Goal: Task Accomplishment & Management: Use online tool/utility

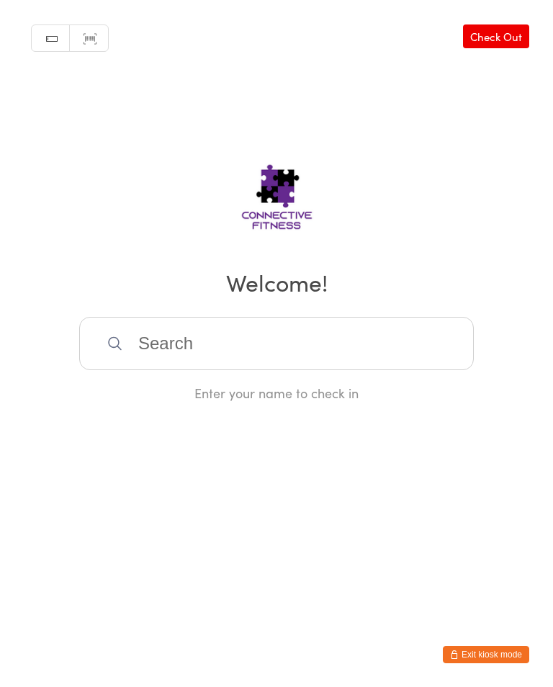
click at [307, 353] on input "search" at bounding box center [276, 343] width 394 height 53
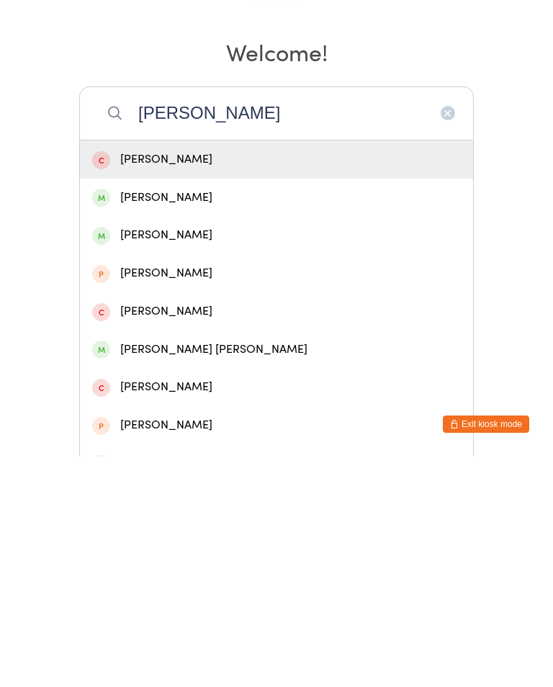
type input "[PERSON_NAME]"
click at [340, 418] on div "[PERSON_NAME]" at bounding box center [276, 427] width 369 height 19
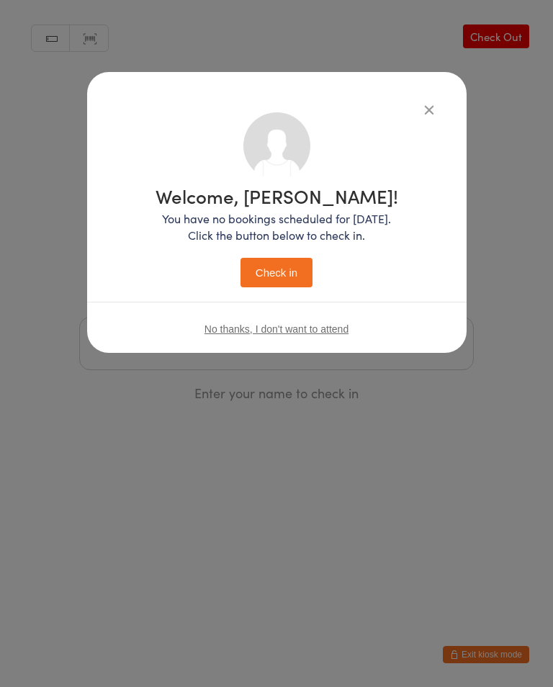
click at [274, 274] on button "Check in" at bounding box center [276, 273] width 72 height 30
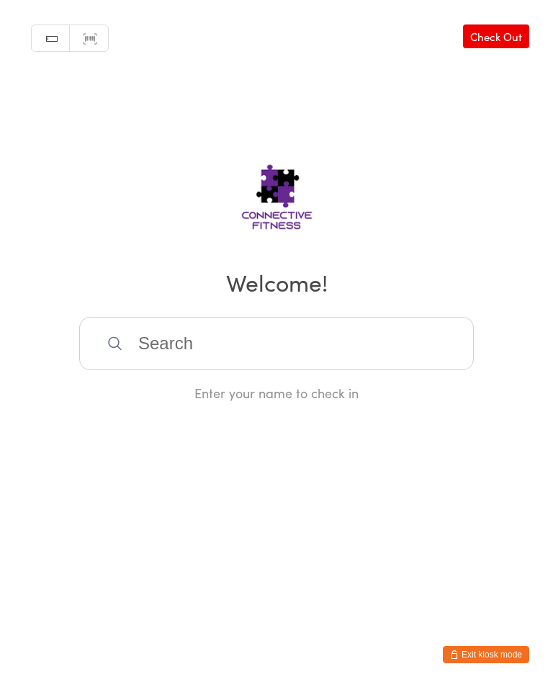
click at [176, 344] on input "search" at bounding box center [276, 343] width 394 height 53
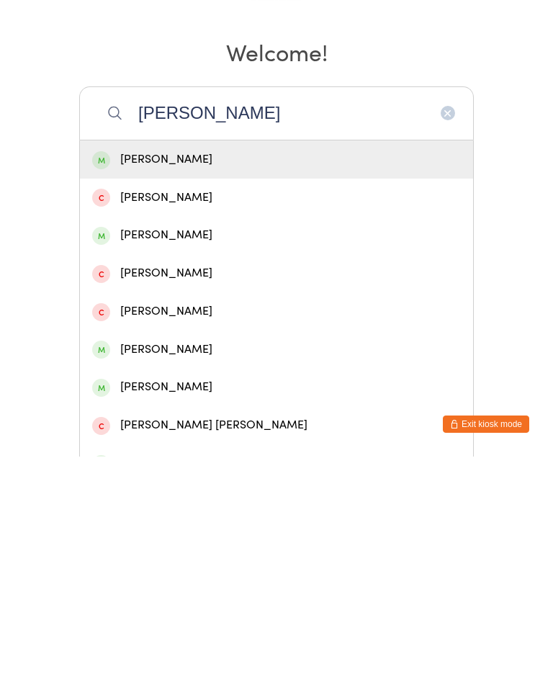
type input "[PERSON_NAME]"
click at [176, 380] on div "[PERSON_NAME]" at bounding box center [276, 389] width 369 height 19
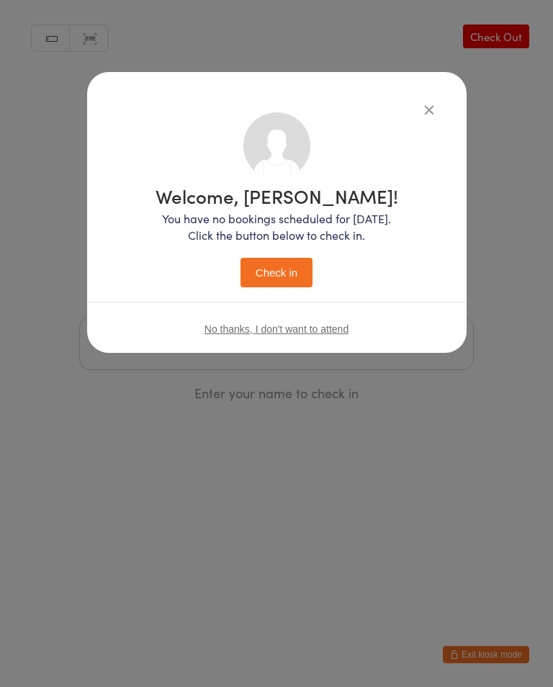
click at [282, 272] on button "Check in" at bounding box center [276, 273] width 72 height 30
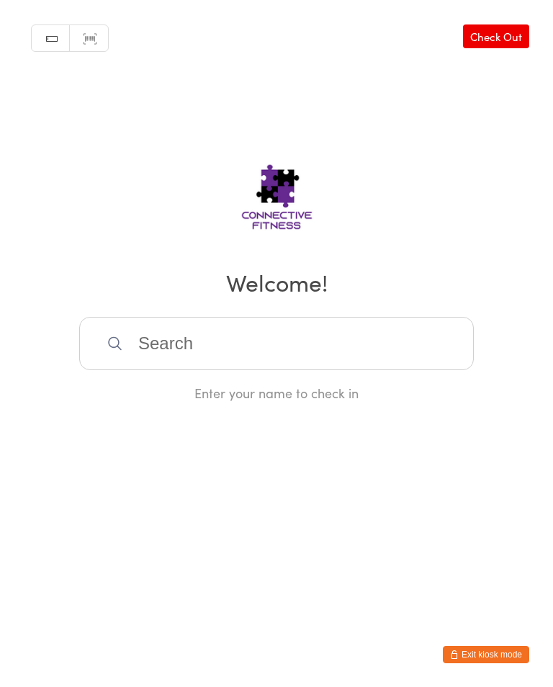
click at [237, 370] on input "search" at bounding box center [276, 343] width 394 height 53
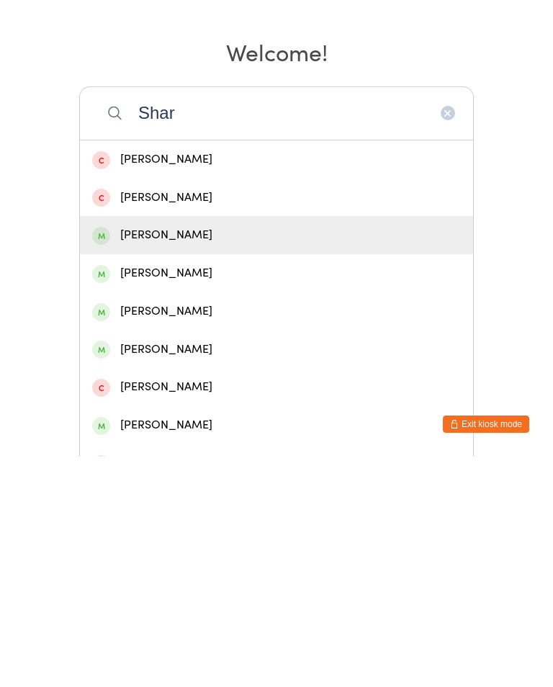
type input "Shar"
click at [232, 456] on div "[PERSON_NAME]" at bounding box center [276, 465] width 369 height 19
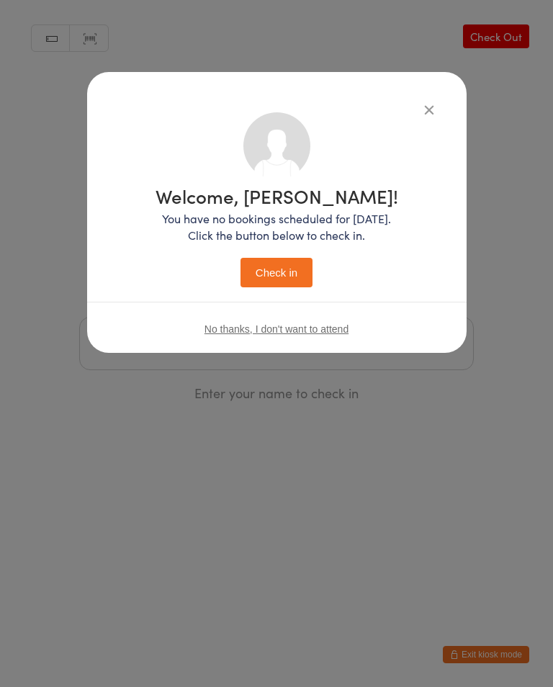
click at [279, 268] on button "Check in" at bounding box center [276, 273] width 72 height 30
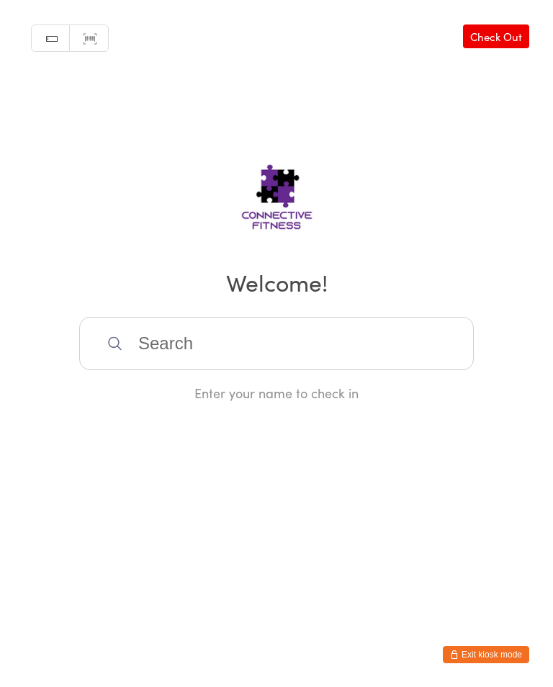
click at [426, 370] on input "search" at bounding box center [276, 343] width 394 height 53
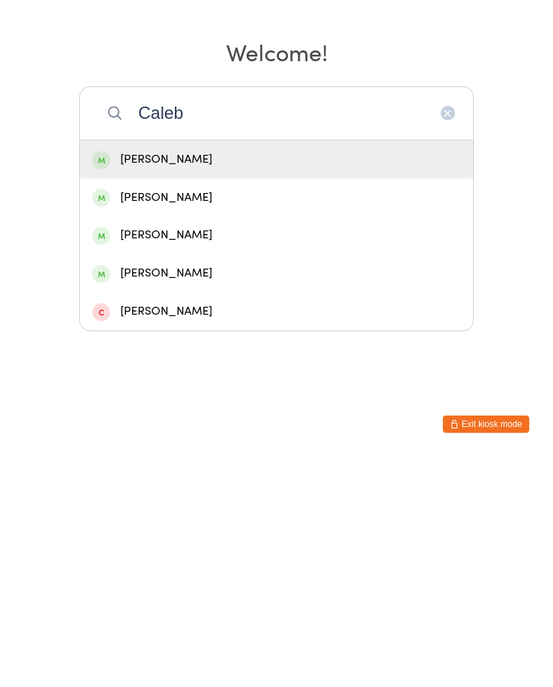
type input "Caleb"
click at [193, 380] on div "[PERSON_NAME]" at bounding box center [276, 389] width 369 height 19
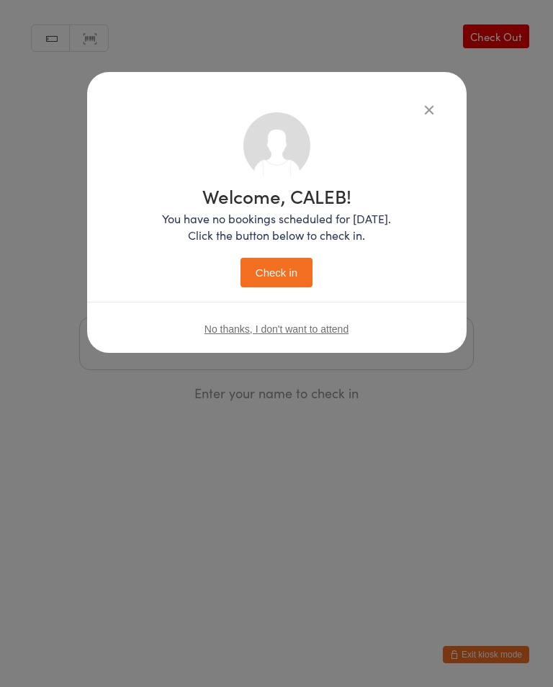
click at [287, 271] on button "Check in" at bounding box center [276, 273] width 72 height 30
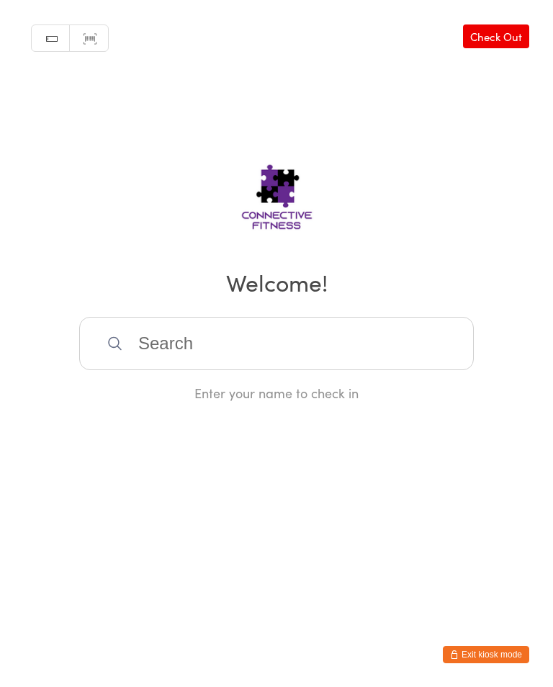
click at [335, 370] on input "search" at bounding box center [276, 343] width 394 height 53
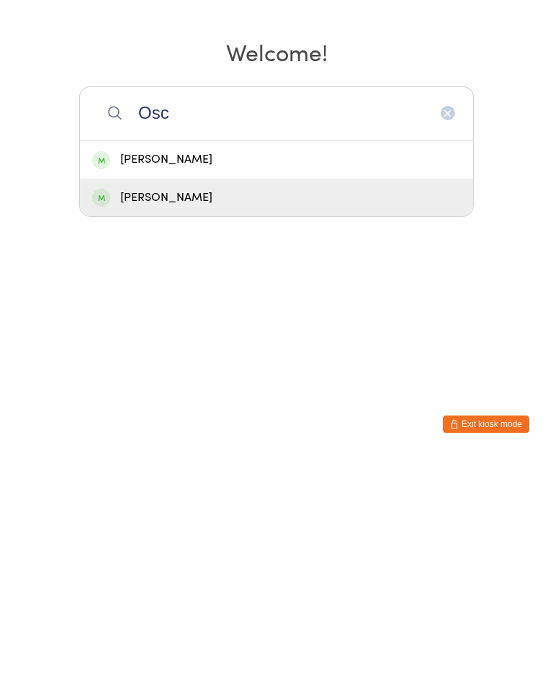
type input "Osc"
click at [202, 418] on div "[PERSON_NAME]" at bounding box center [276, 427] width 369 height 19
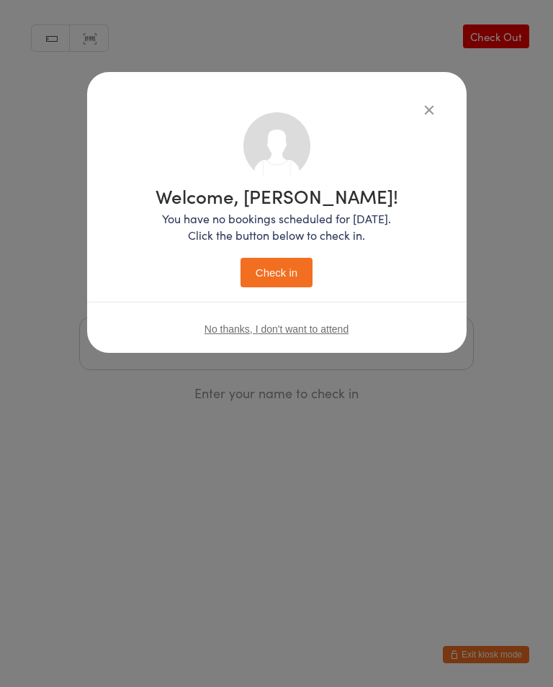
click at [292, 286] on button "Check in" at bounding box center [276, 273] width 72 height 30
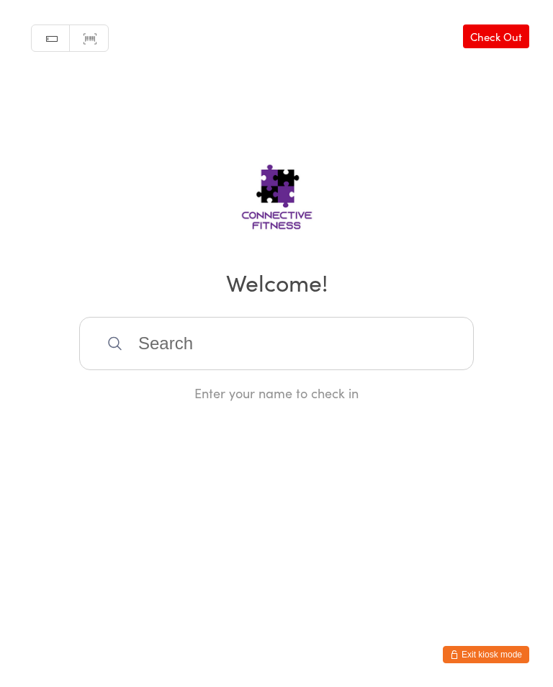
click at [506, 30] on link "Check Out" at bounding box center [496, 36] width 66 height 24
click at [387, 348] on input "search" at bounding box center [276, 343] width 394 height 53
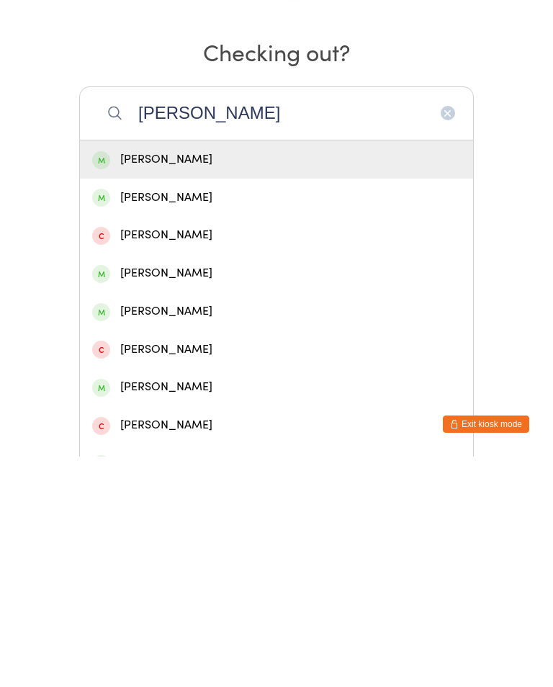
type input "[PERSON_NAME]"
click at [158, 409] on div "[PERSON_NAME]" at bounding box center [276, 428] width 393 height 38
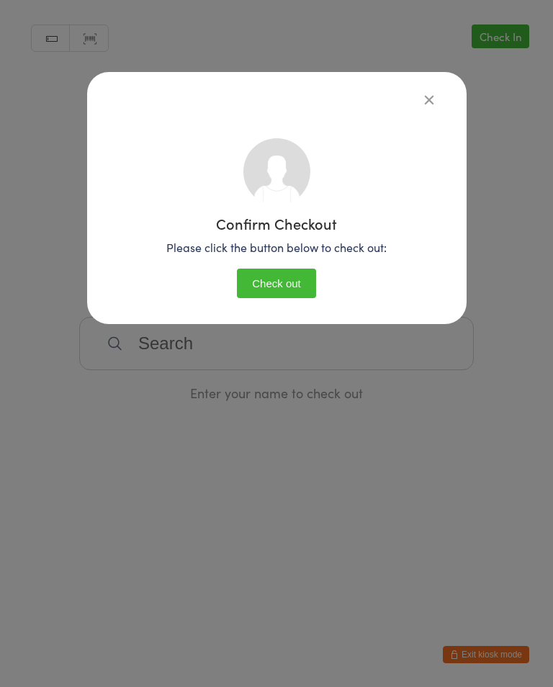
click at [265, 282] on button "Check out" at bounding box center [276, 283] width 79 height 30
